Goal: Information Seeking & Learning: Obtain resource

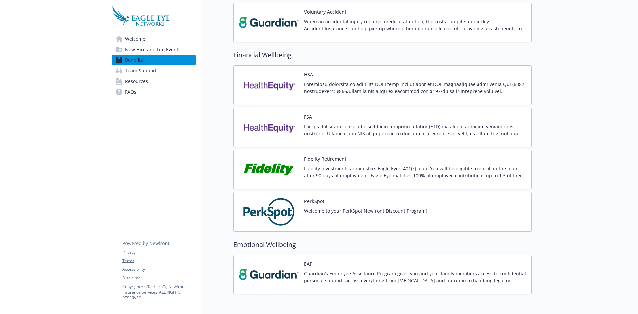
click at [302, 164] on div "Fidelity Retirement Fidelity Investments administers Eagle Eye’s 401(k) plan. Y…" at bounding box center [382, 169] width 287 height 28
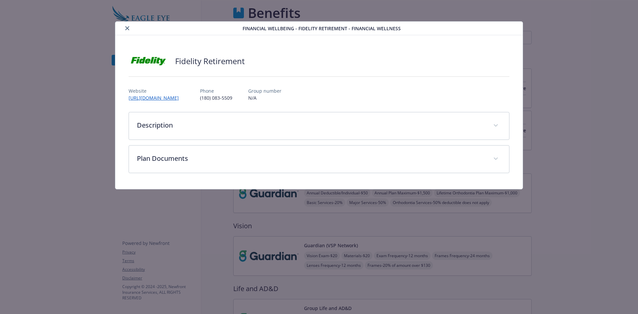
scroll to position [554, 0]
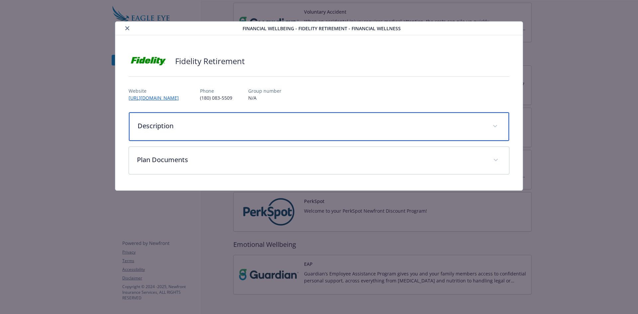
click at [276, 128] on p "Description" at bounding box center [311, 126] width 347 height 10
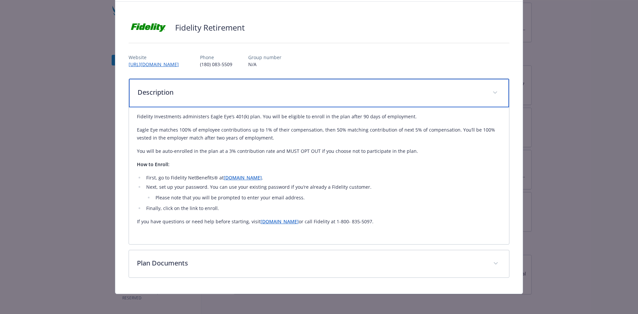
scroll to position [35, 0]
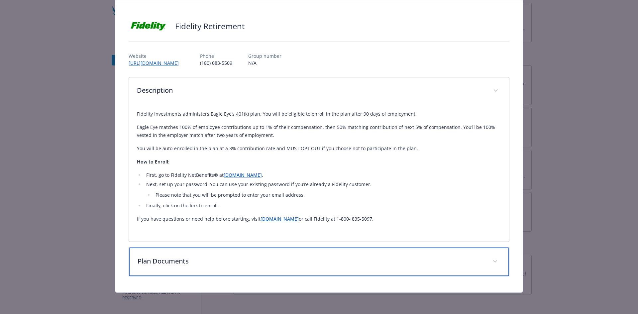
click at [218, 251] on div "Plan Documents" at bounding box center [319, 262] width 380 height 29
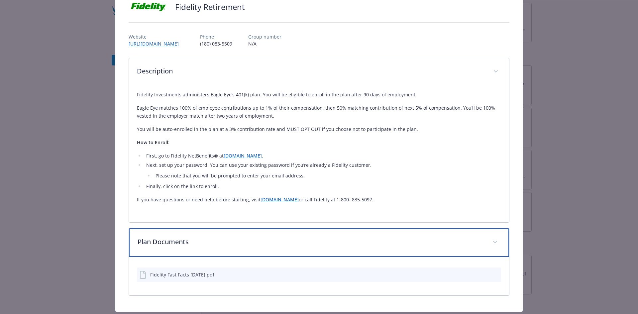
scroll to position [73, 0]
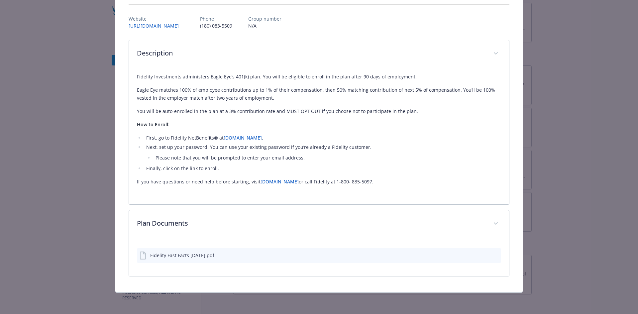
click at [221, 257] on div "Fidelity Fast Facts [DATE].pdf" at bounding box center [319, 255] width 364 height 15
click at [492, 256] on icon "preview file" at bounding box center [495, 255] width 6 height 5
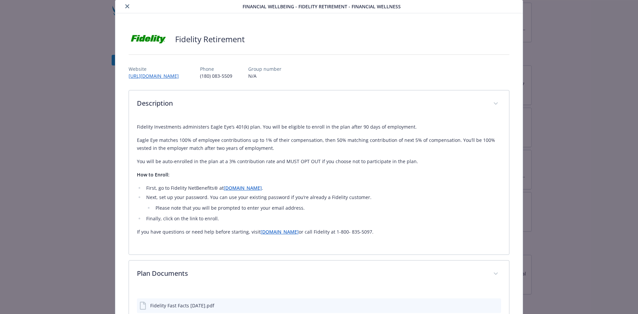
scroll to position [33, 0]
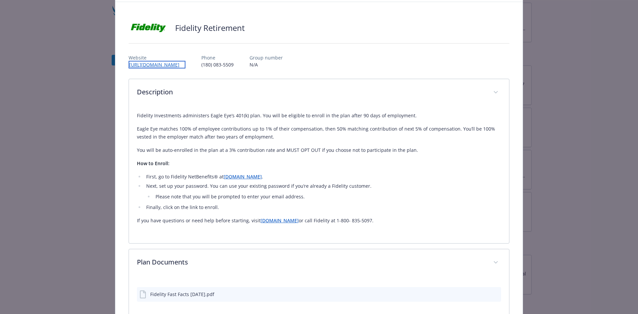
click at [150, 64] on link "[URL][DOMAIN_NAME]" at bounding box center [157, 65] width 57 height 8
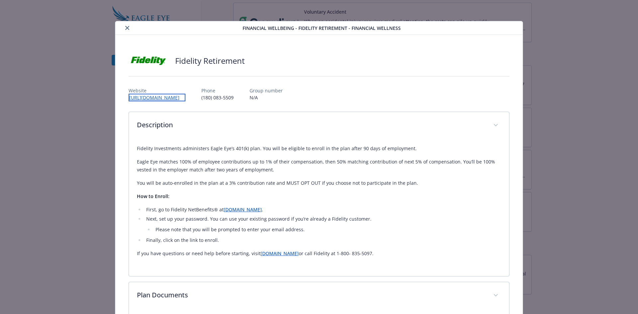
scroll to position [0, 0]
